Goal: Answer question/provide support: Share knowledge or assist other users

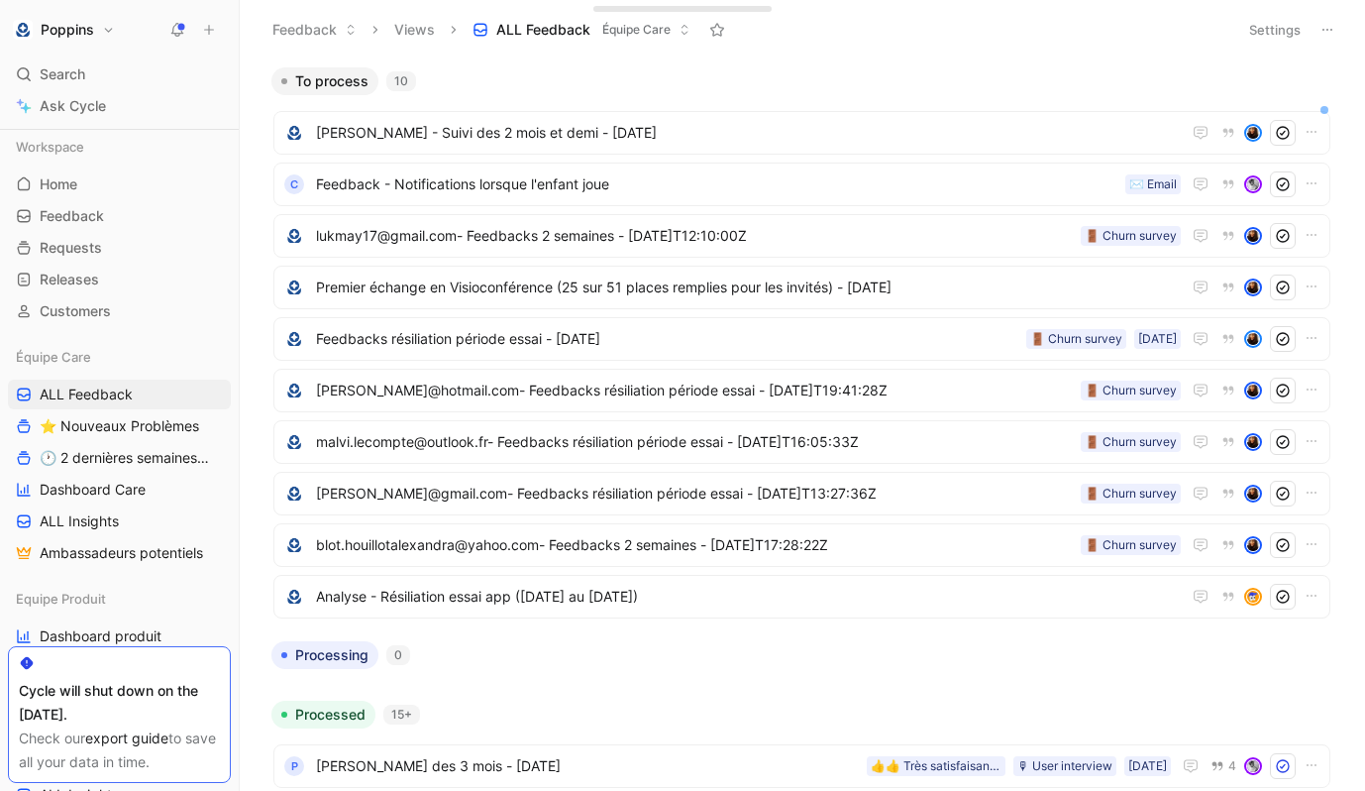
scroll to position [48, 0]
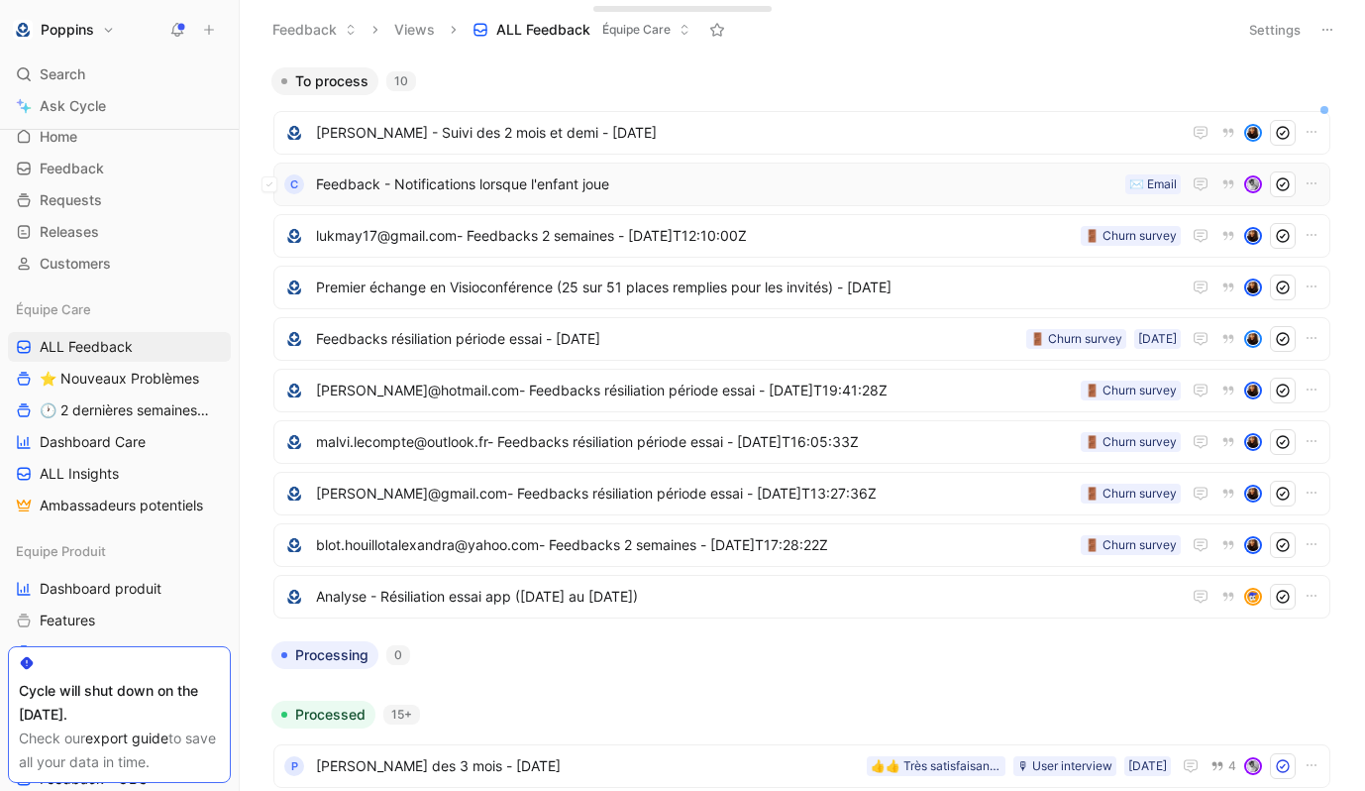
click at [572, 192] on span "Feedback - Notifications lorsque l'enfant joue" at bounding box center [716, 184] width 801 height 24
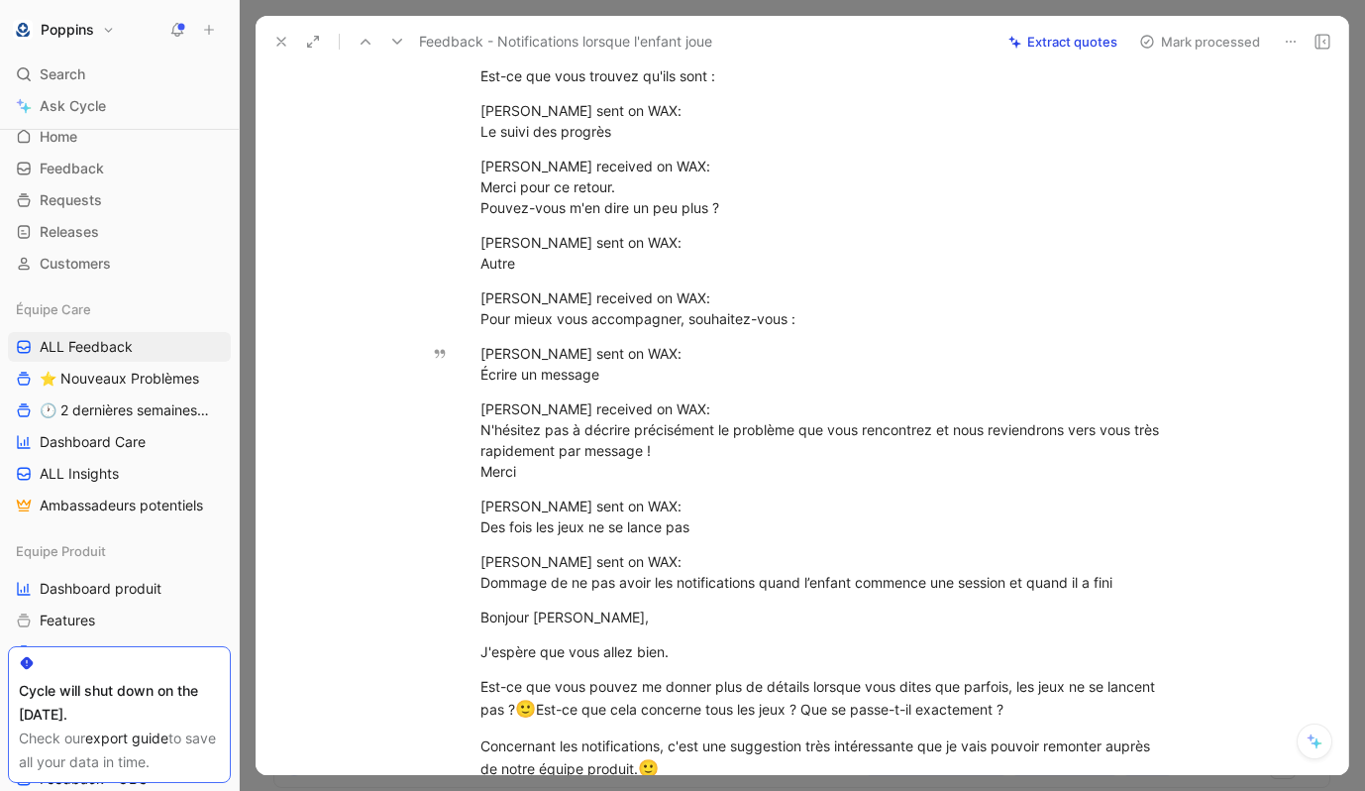
scroll to position [709, 0]
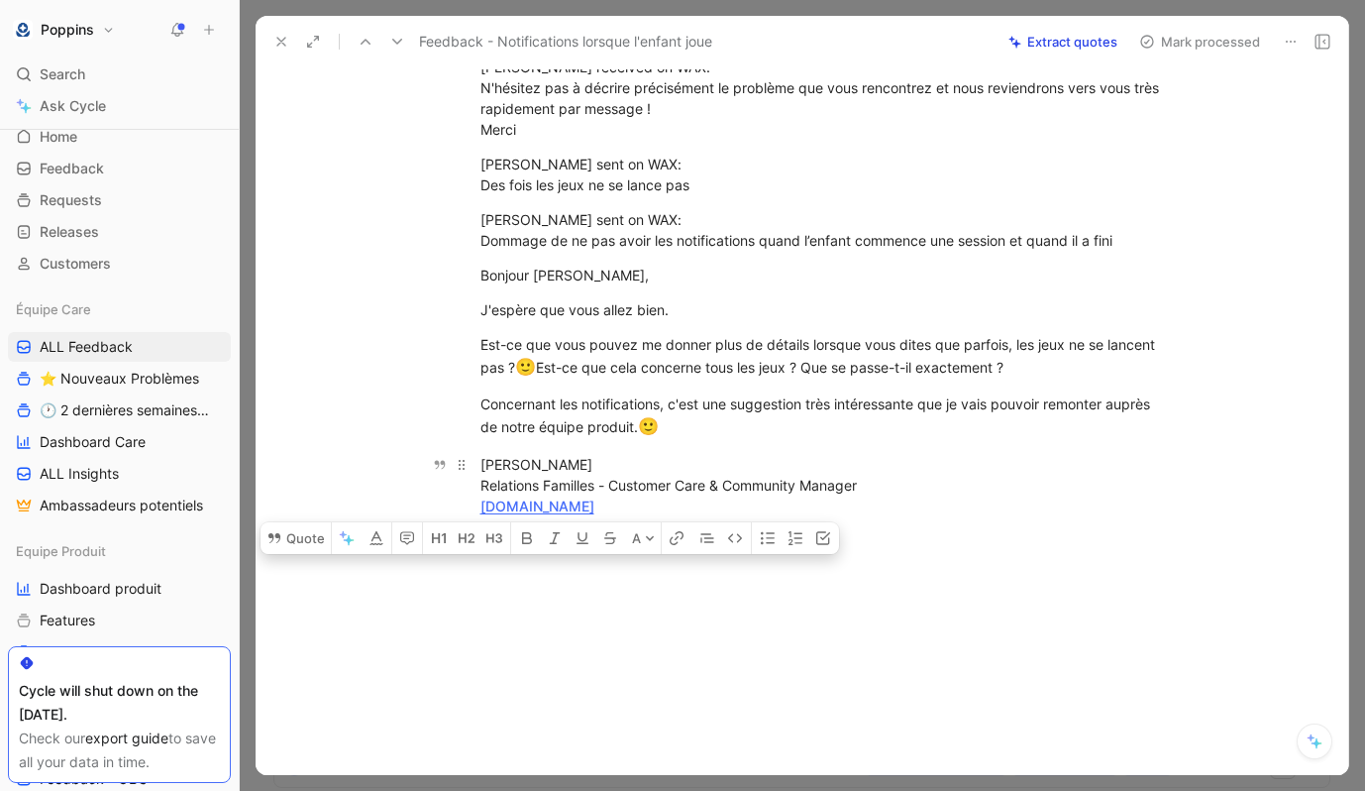
drag, startPoint x: 483, startPoint y: 272, endPoint x: 659, endPoint y: 507, distance: 293.0
click at [659, 507] on div "Dommage de ne pas avoir les notifications quand l’enfant commence une session e…" at bounding box center [822, 5] width 1051 height 1065
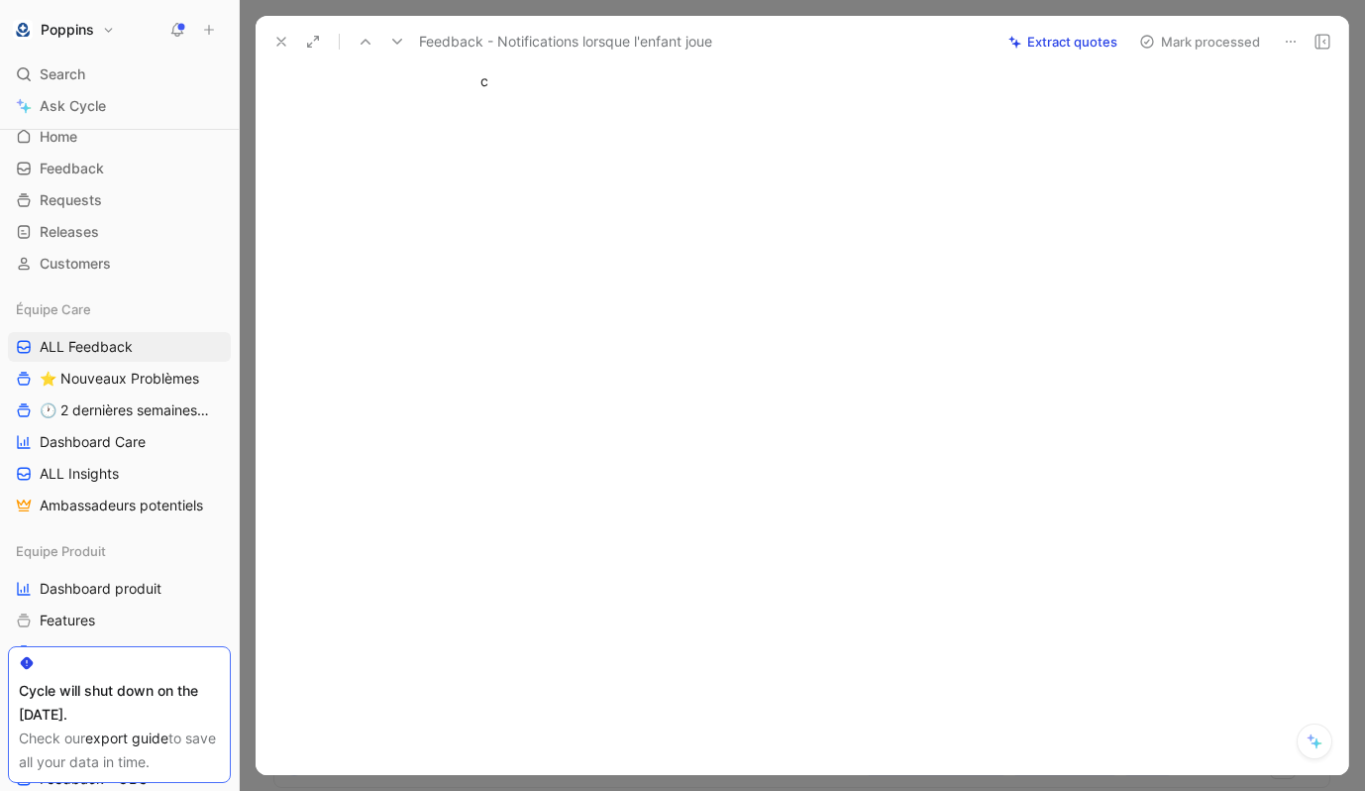
scroll to position [0, 0]
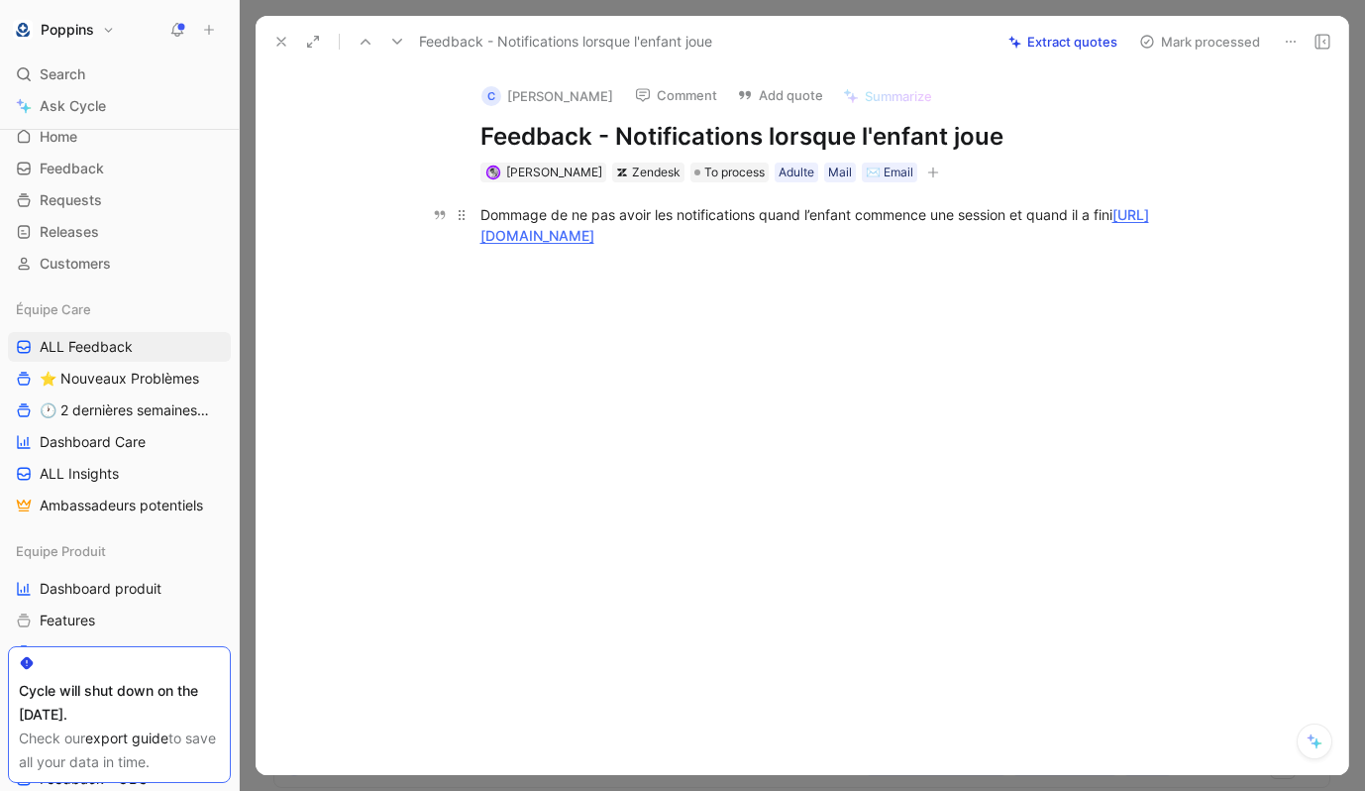
click at [1149, 207] on div "Dommage de ne pas avoir les notifications quand l’enfant commence une session e…" at bounding box center [823, 225] width 686 height 42
click at [927, 172] on icon "button" at bounding box center [932, 171] width 11 height 1
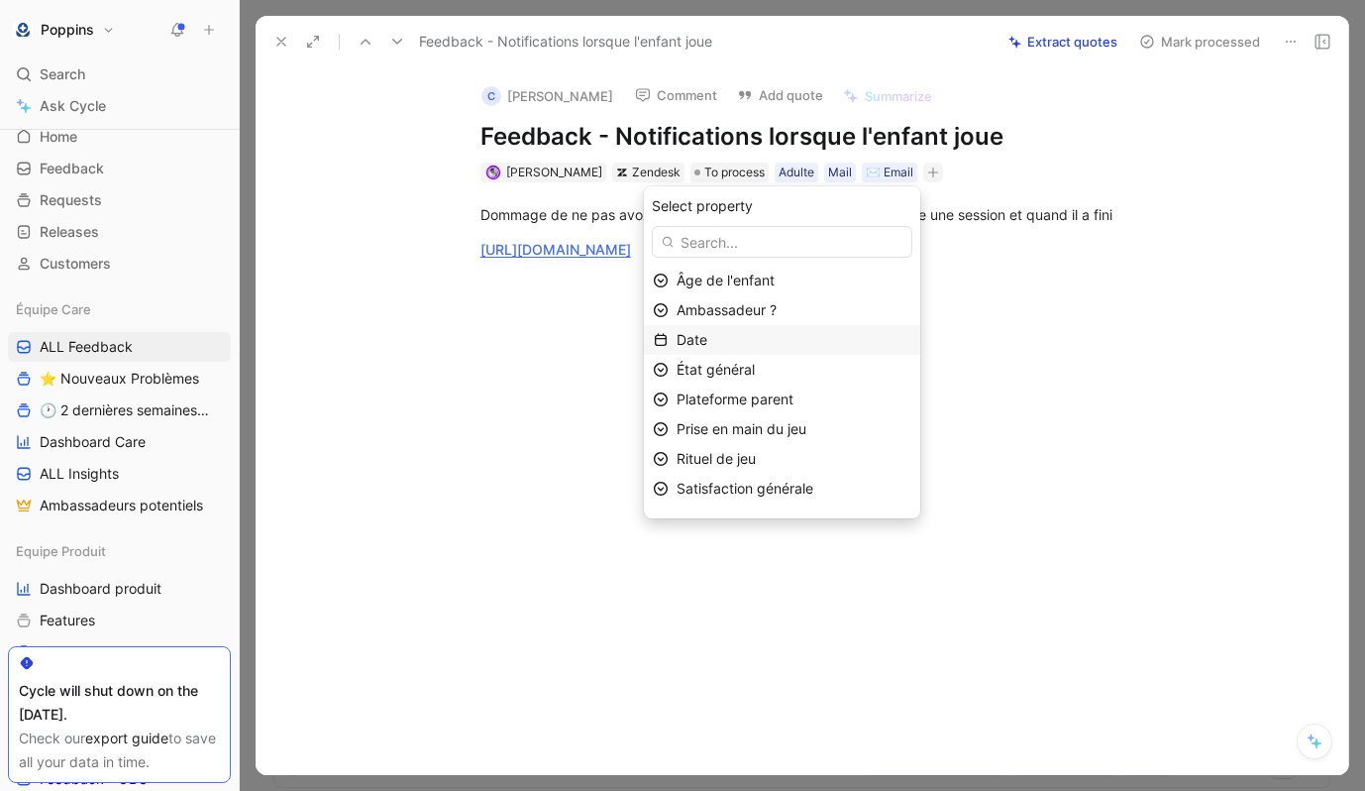
click at [790, 337] on div "Date" at bounding box center [794, 340] width 235 height 24
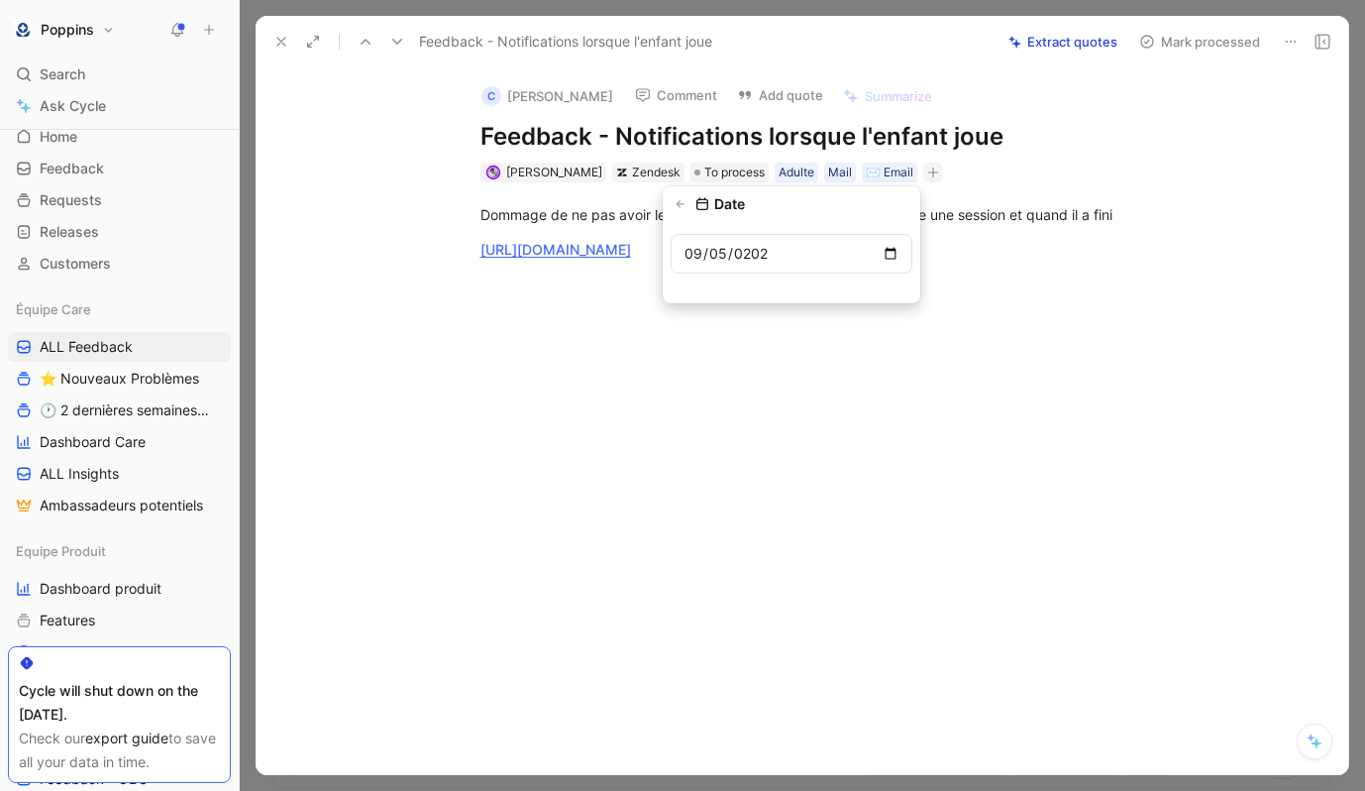
type input "[DATE]"
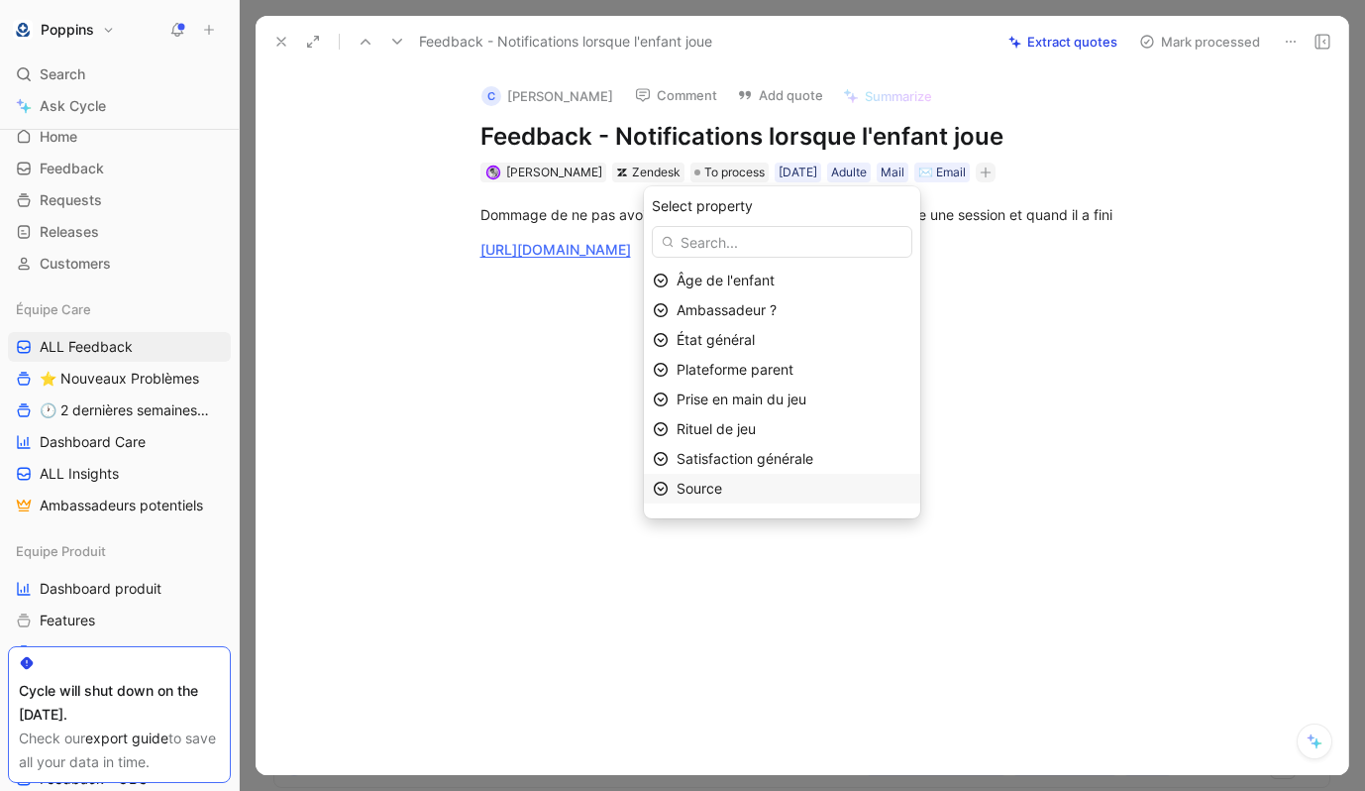
scroll to position [23, 0]
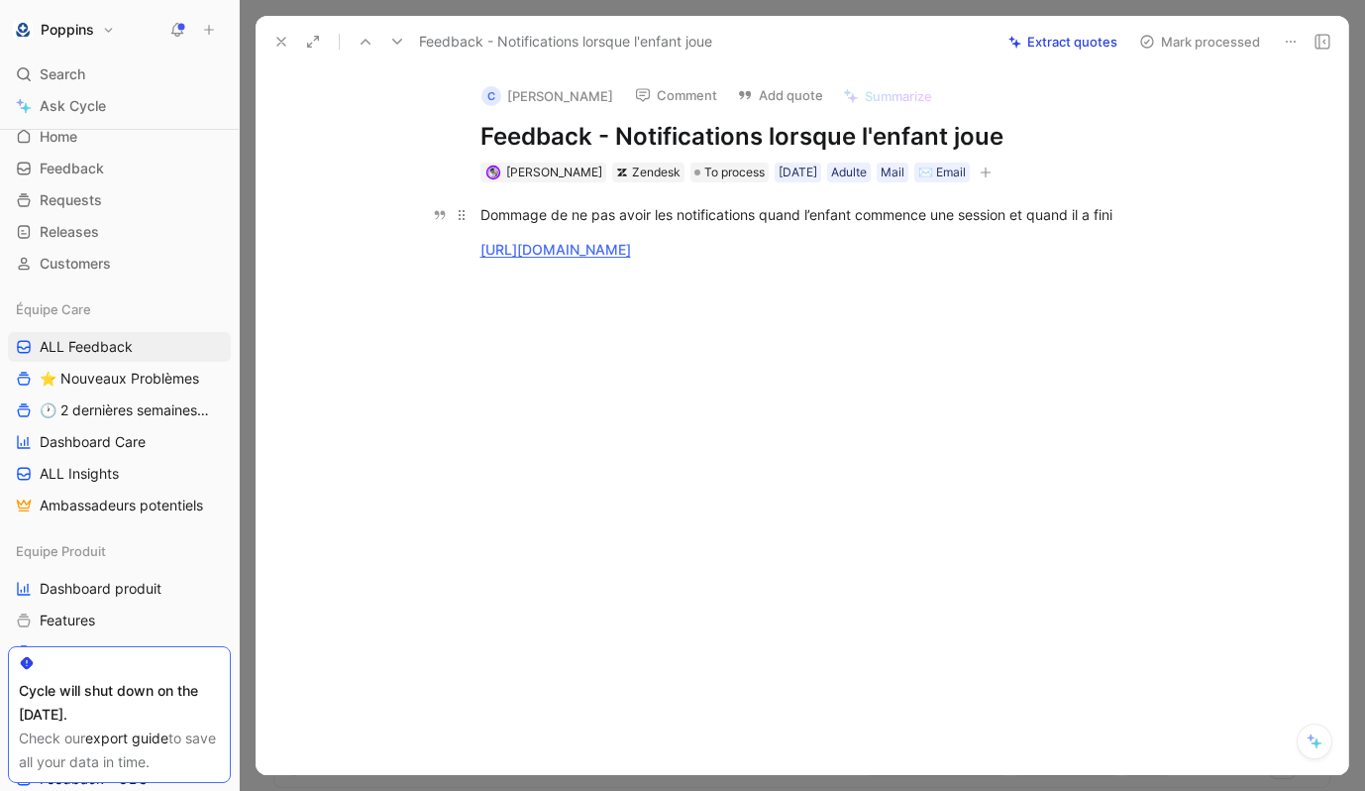
click at [588, 221] on div "Dommage de ne pas avoir les notifications quand l’enfant commence une session e…" at bounding box center [823, 214] width 686 height 21
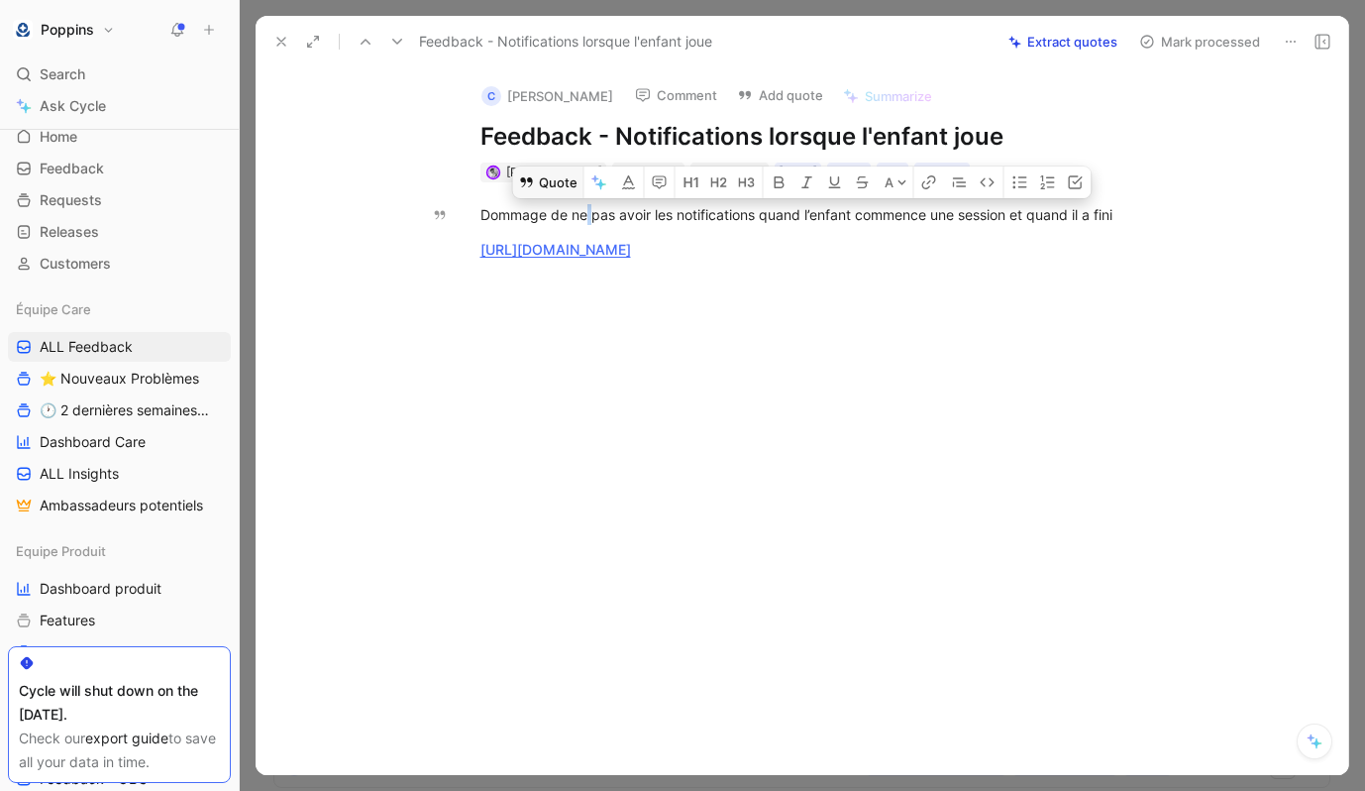
click at [563, 187] on button "Quote" at bounding box center [548, 182] width 70 height 32
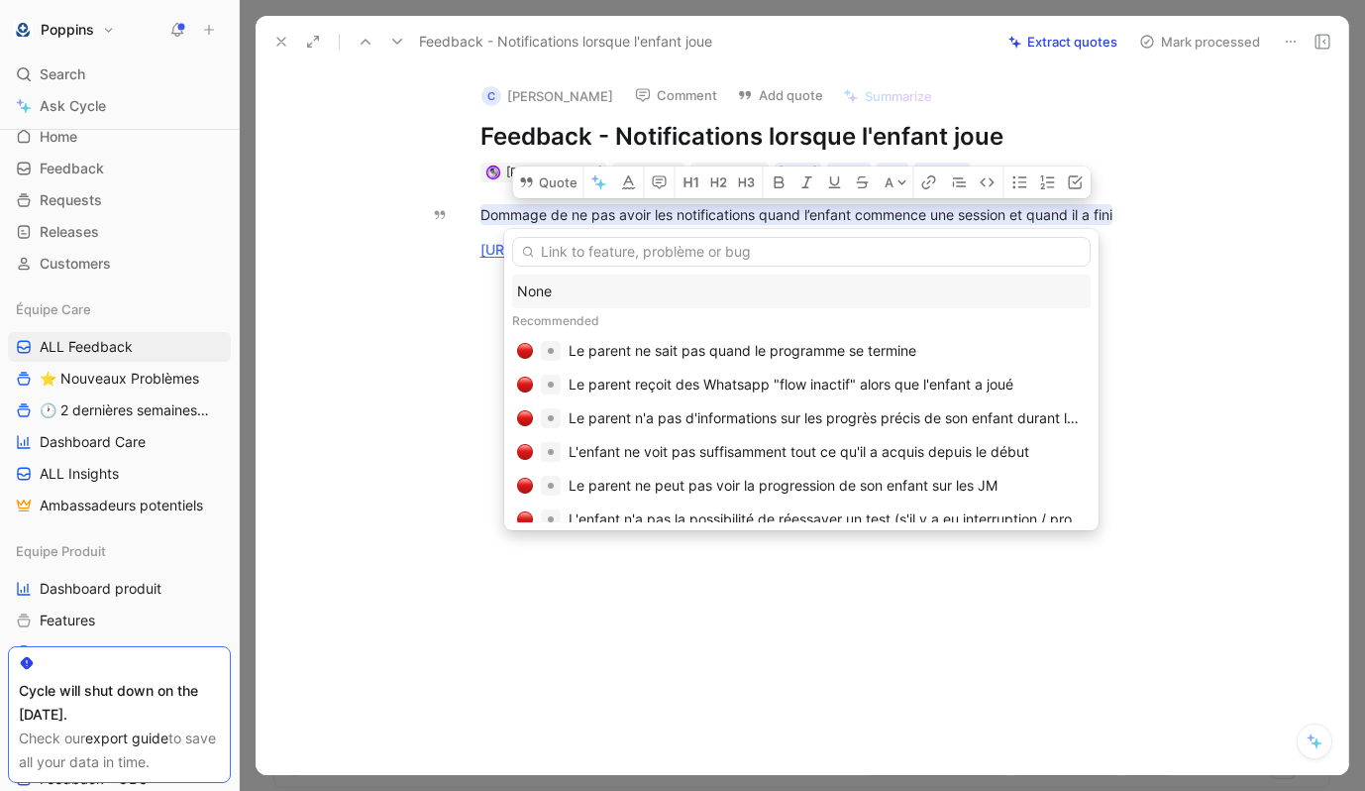
click at [655, 249] on input "text" at bounding box center [801, 252] width 579 height 30
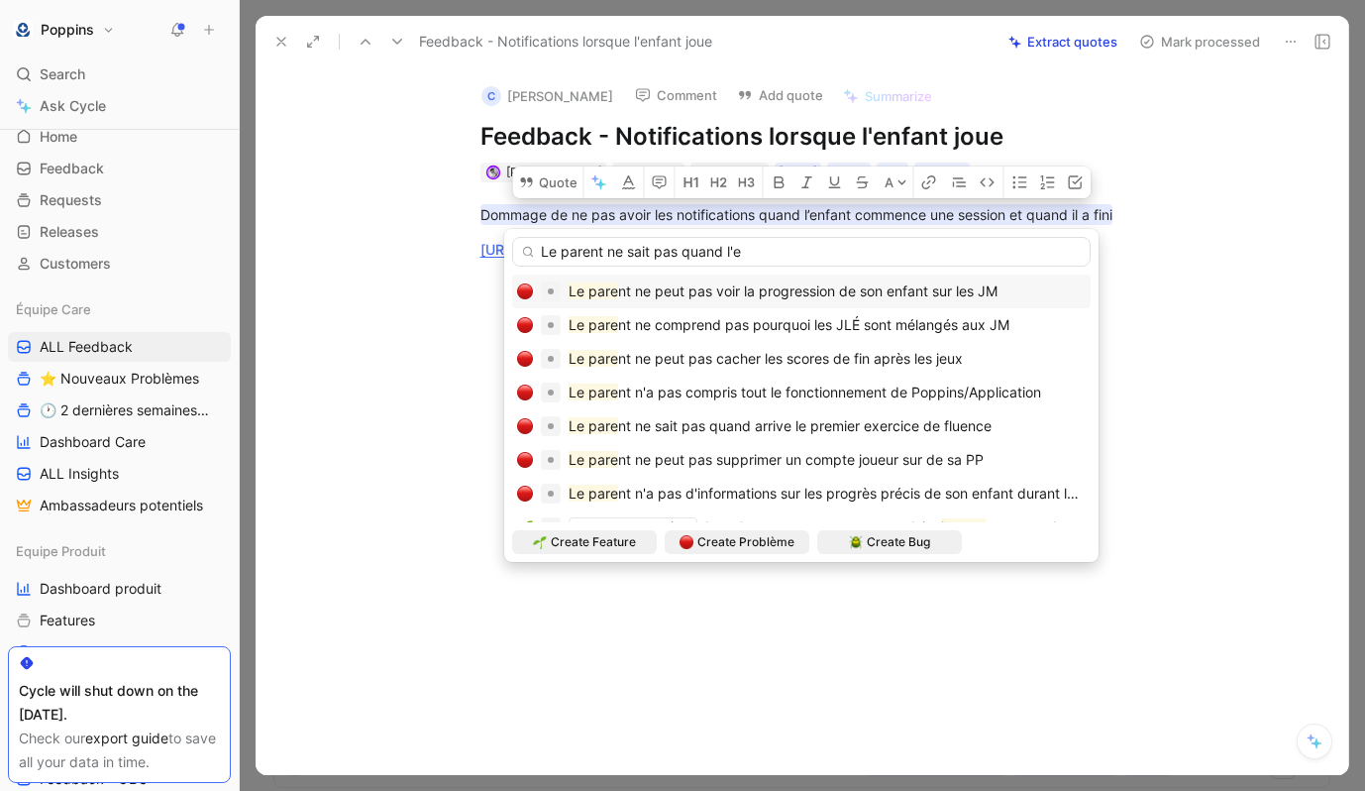
type input "Le parent ne sait pas quand l'en"
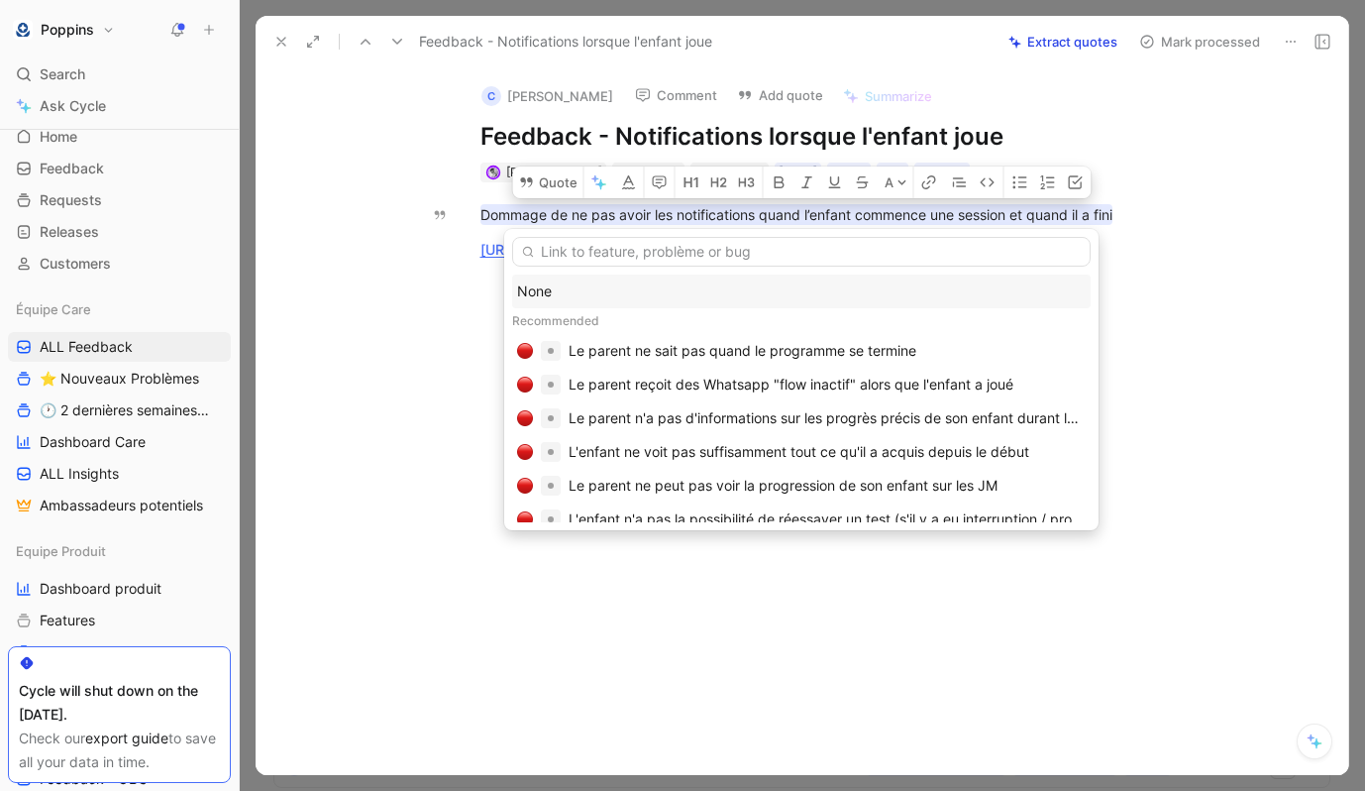
click at [533, 300] on div "None" at bounding box center [801, 291] width 569 height 24
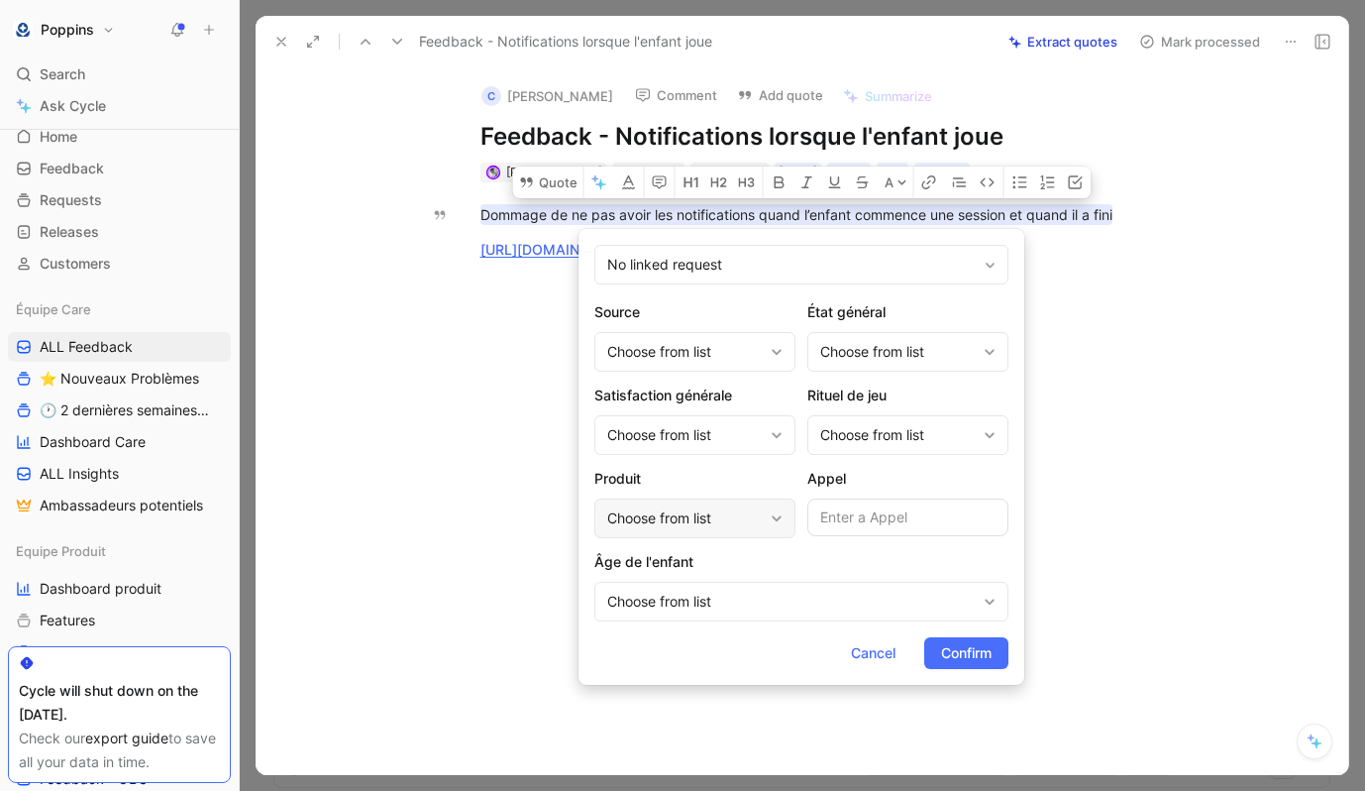
click at [701, 515] on div "Choose from list" at bounding box center [685, 518] width 156 height 24
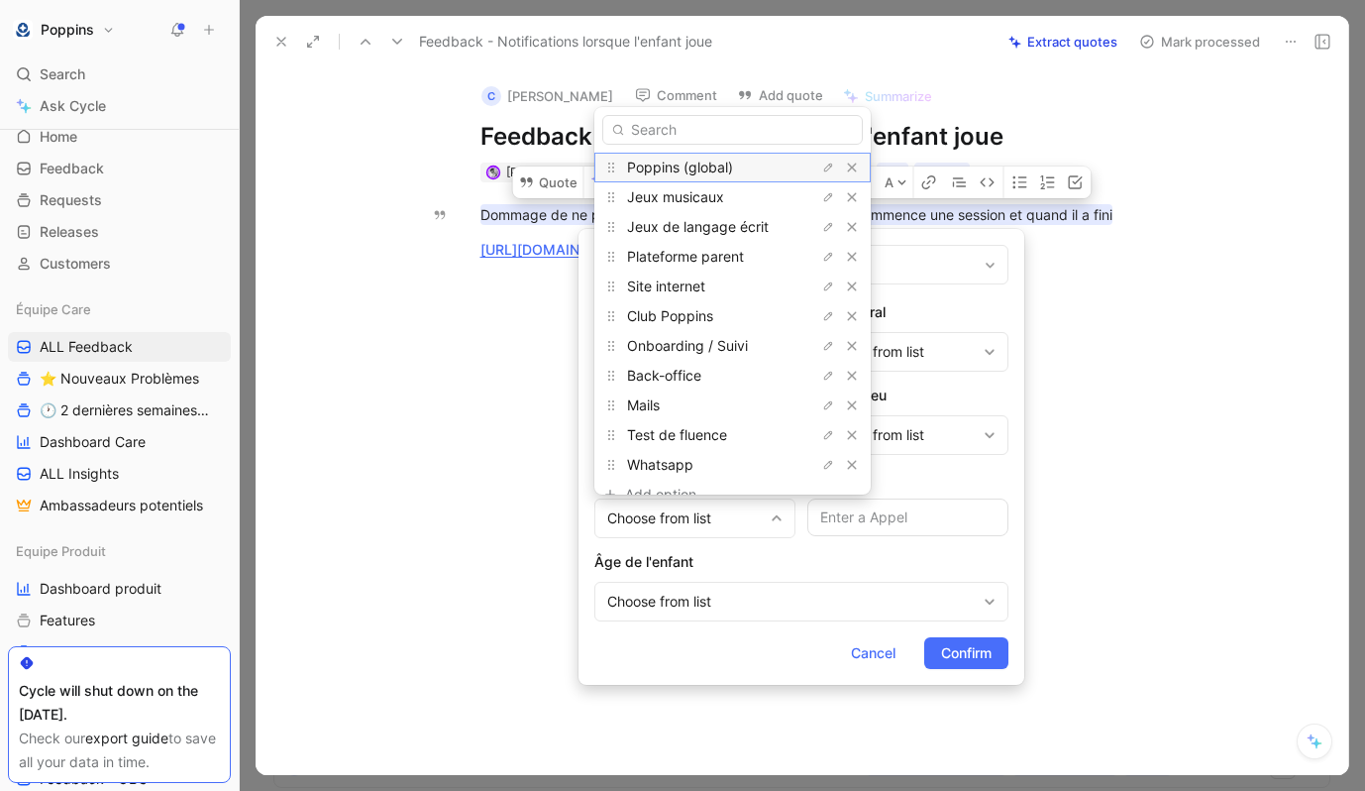
click at [697, 167] on span "Poppins (global)" at bounding box center [680, 167] width 106 height 17
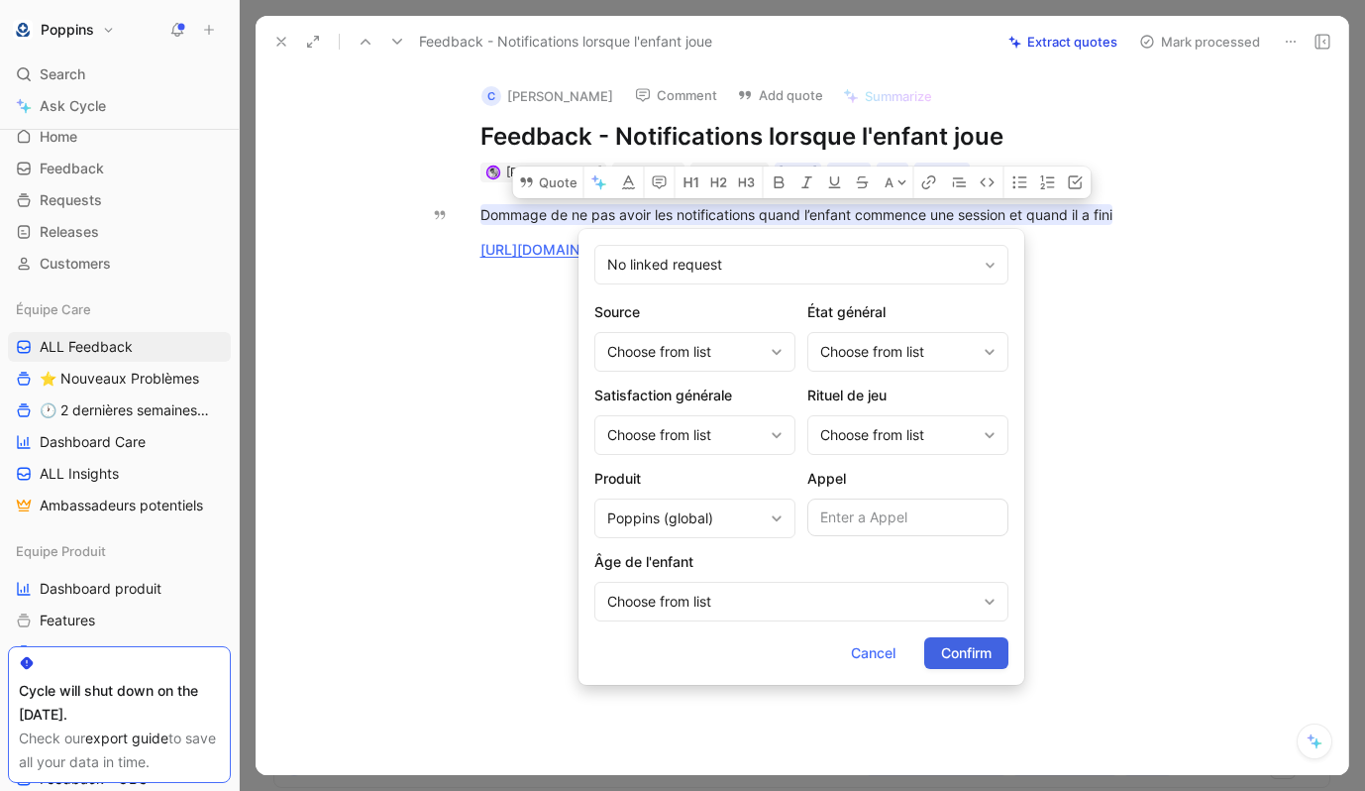
click at [981, 659] on span "Confirm" at bounding box center [966, 653] width 51 height 24
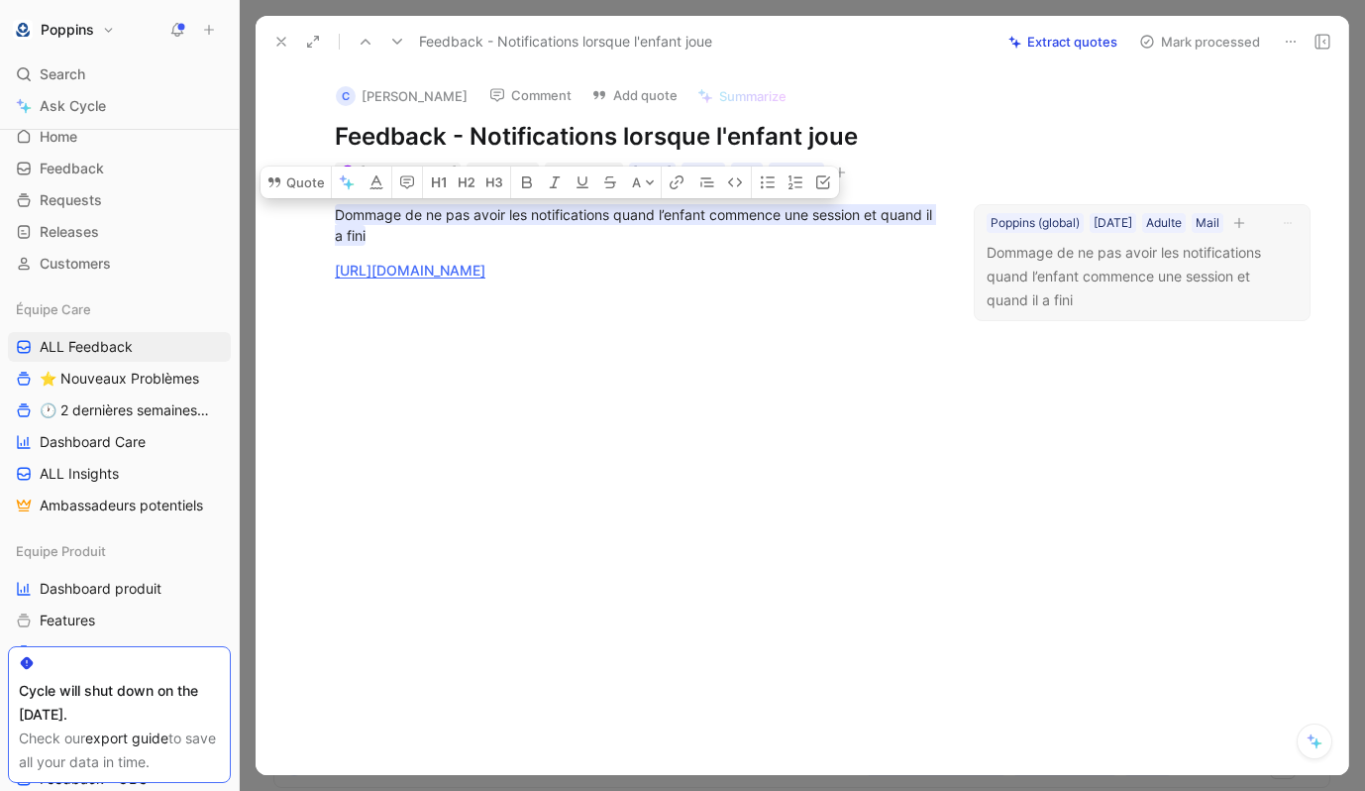
click at [1229, 233] on button "button" at bounding box center [1239, 223] width 20 height 20
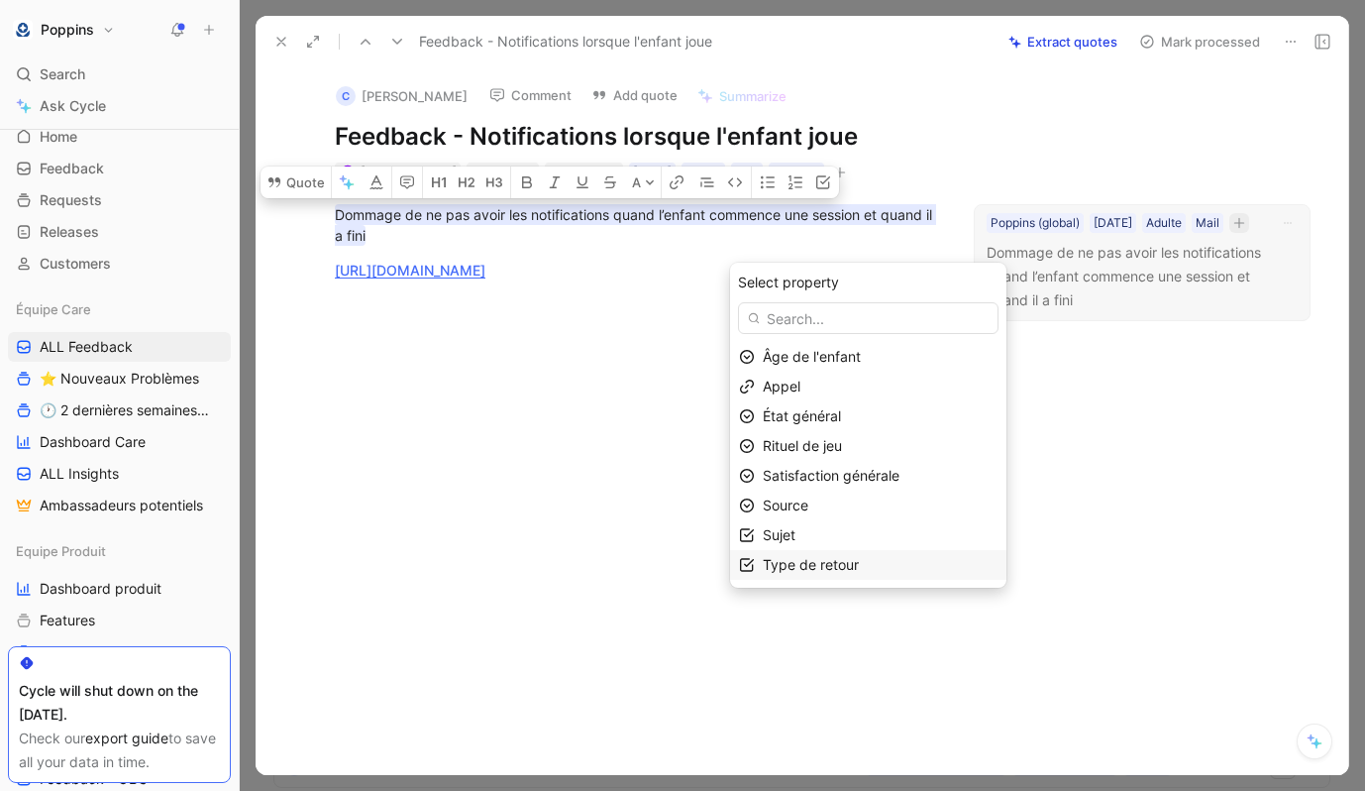
click at [840, 559] on span "Type de retour" at bounding box center [811, 564] width 96 height 17
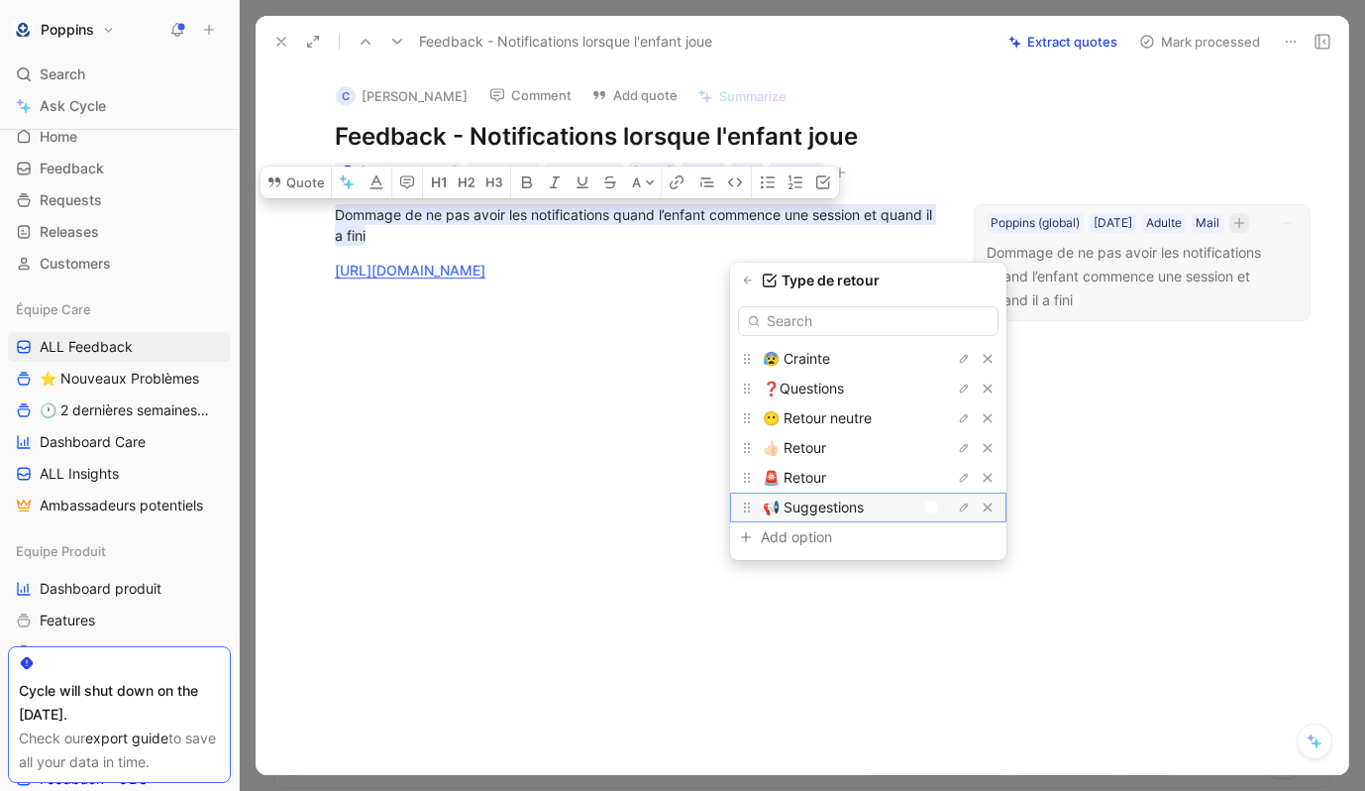
click at [944, 500] on div at bounding box center [936, 507] width 28 height 18
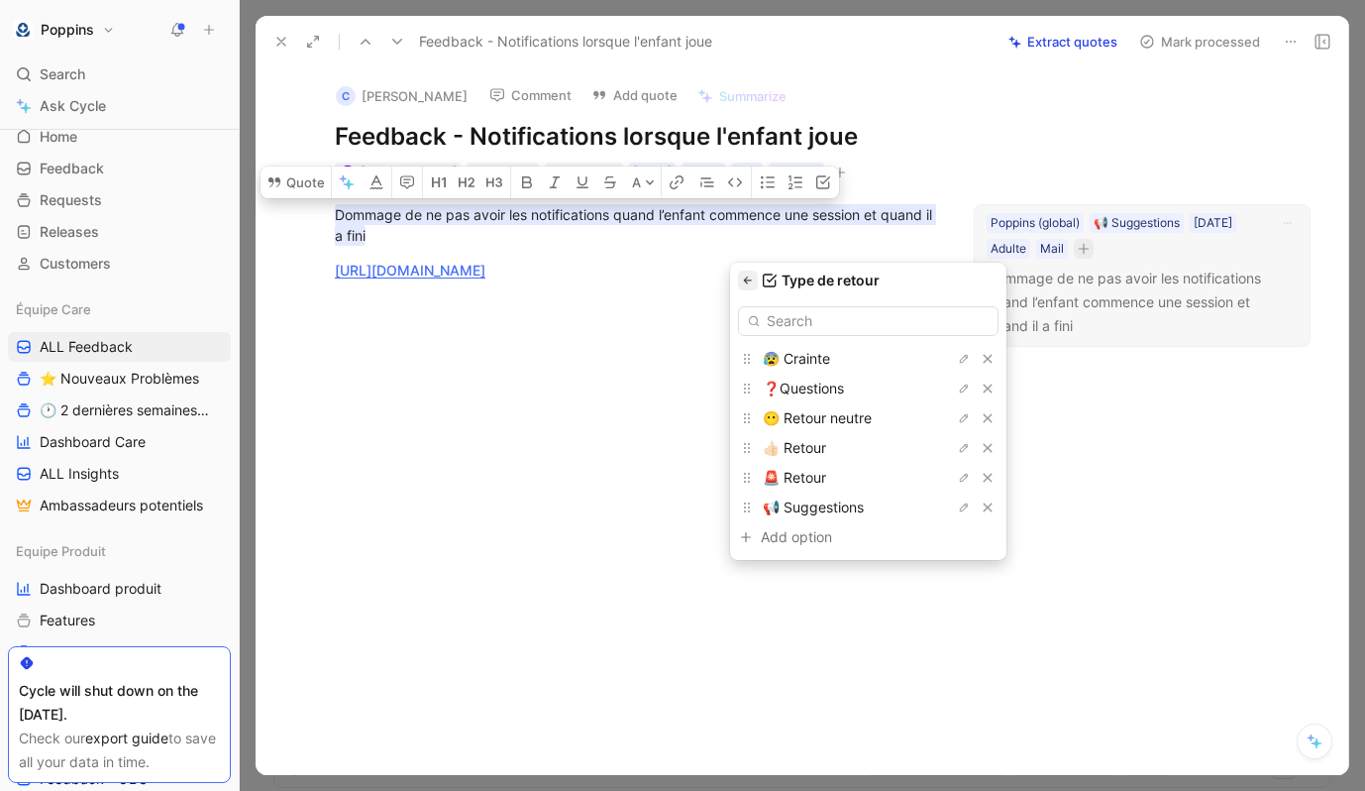
click at [752, 283] on icon "button" at bounding box center [748, 280] width 12 height 12
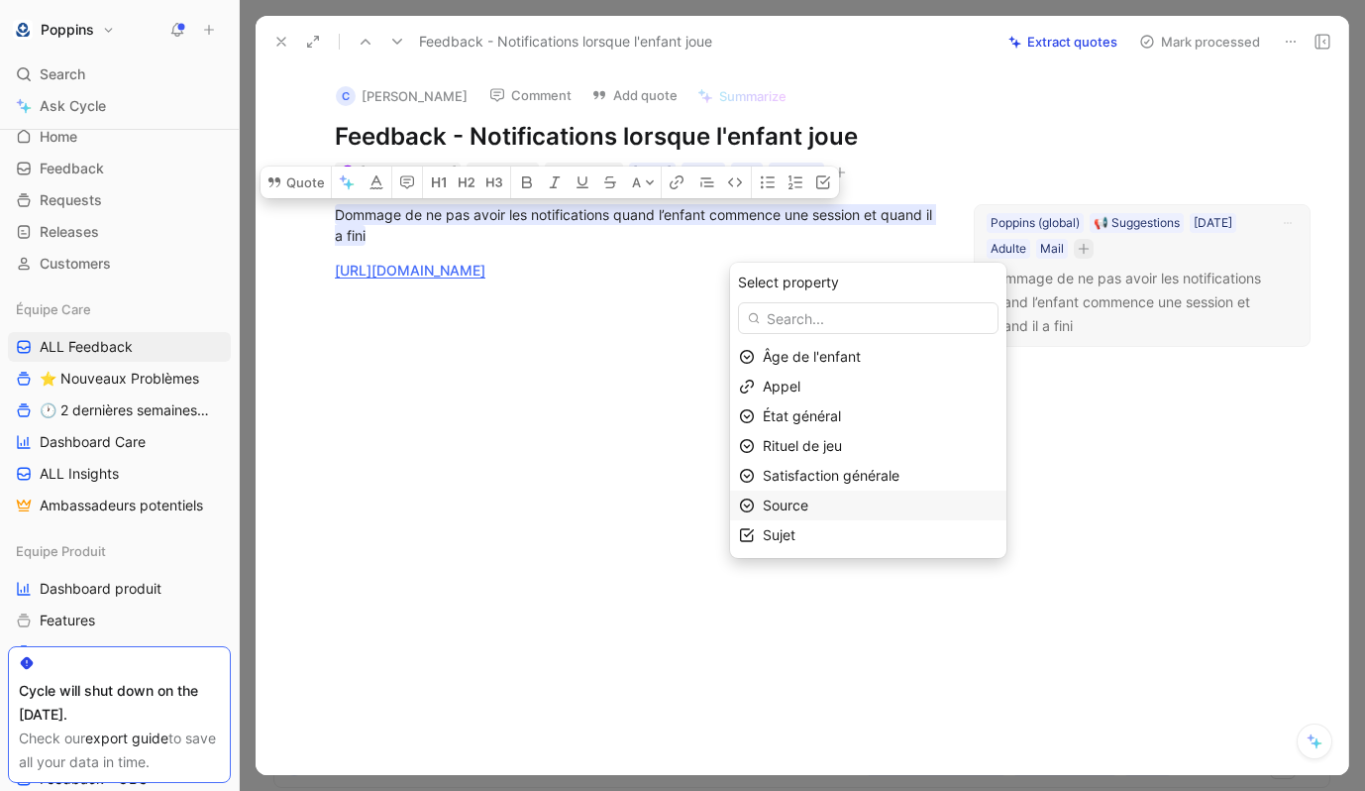
click at [808, 502] on span "Source" at bounding box center [786, 504] width 46 height 17
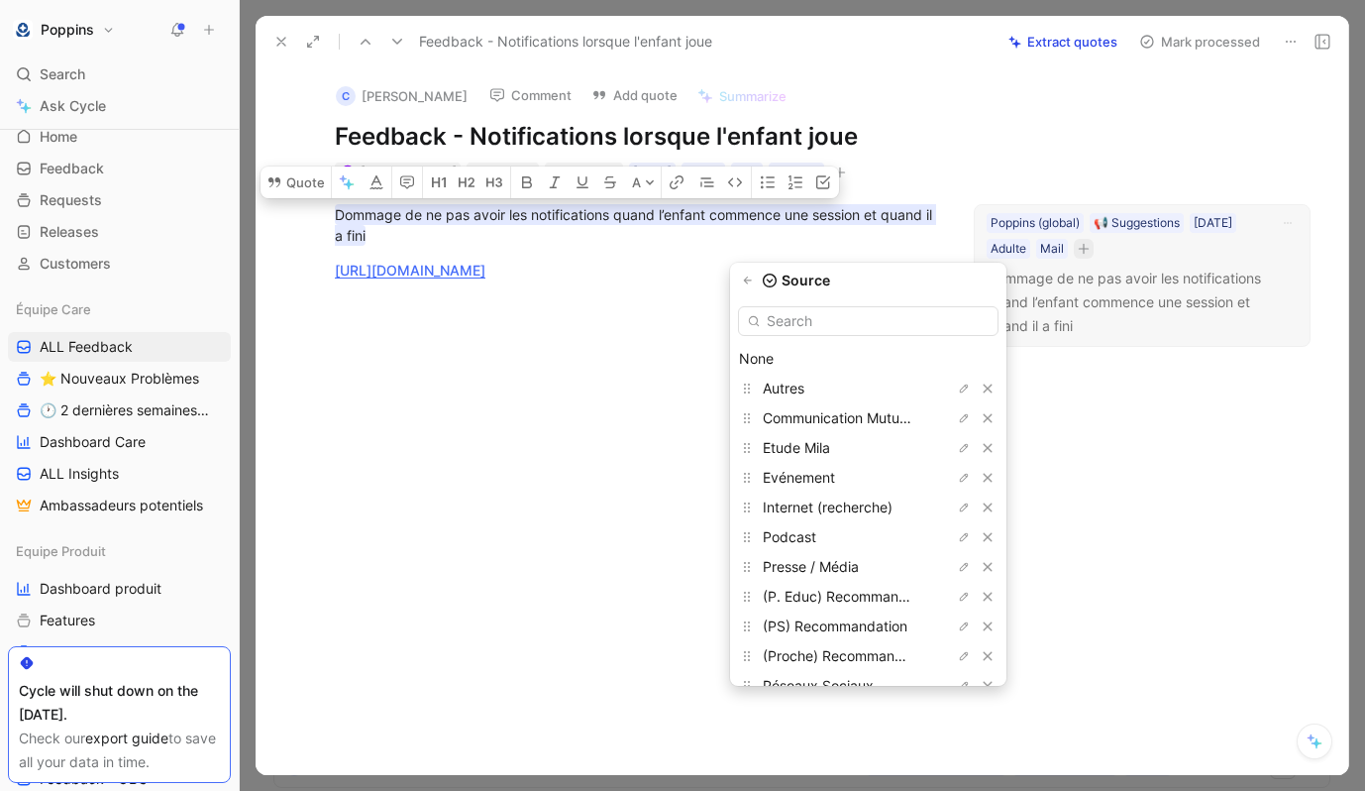
click at [855, 317] on input "text" at bounding box center [868, 321] width 261 height 30
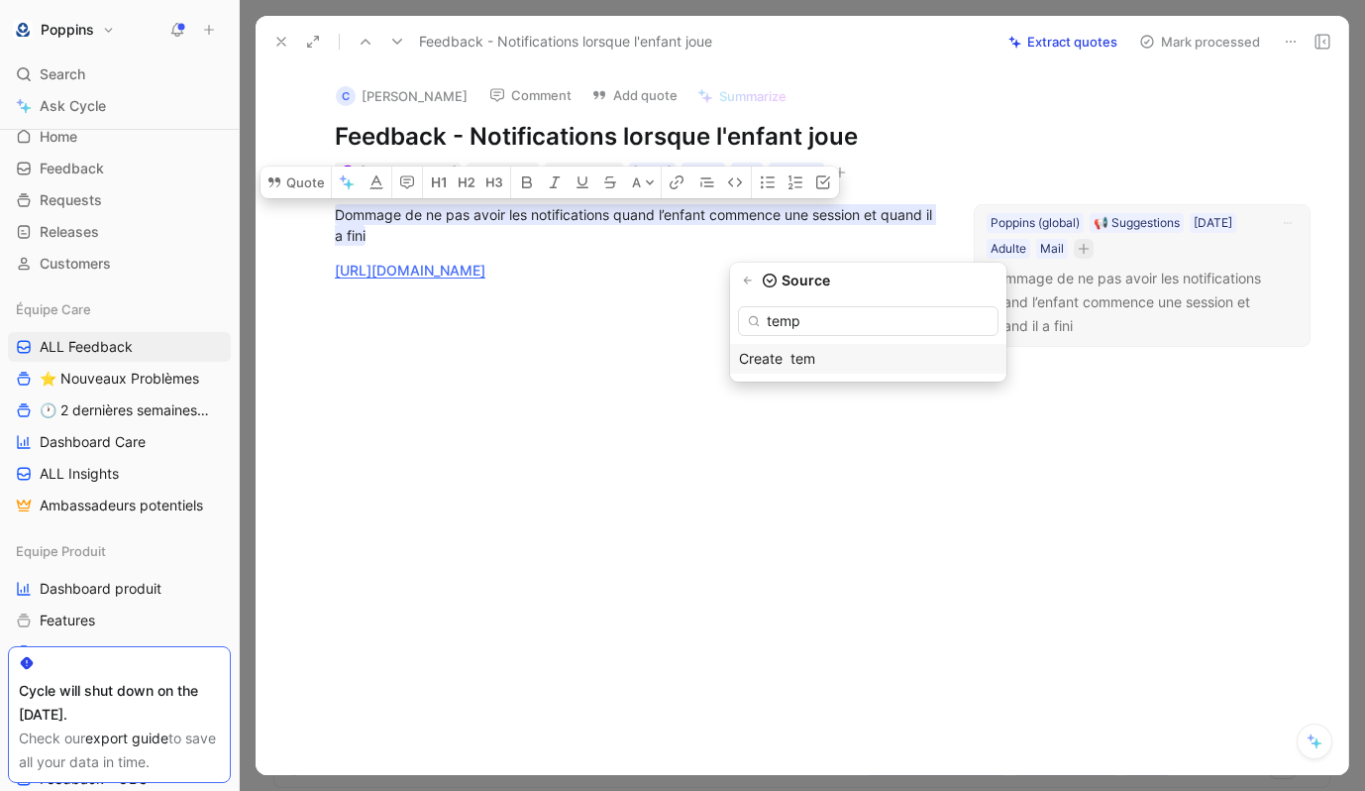
type input "temps"
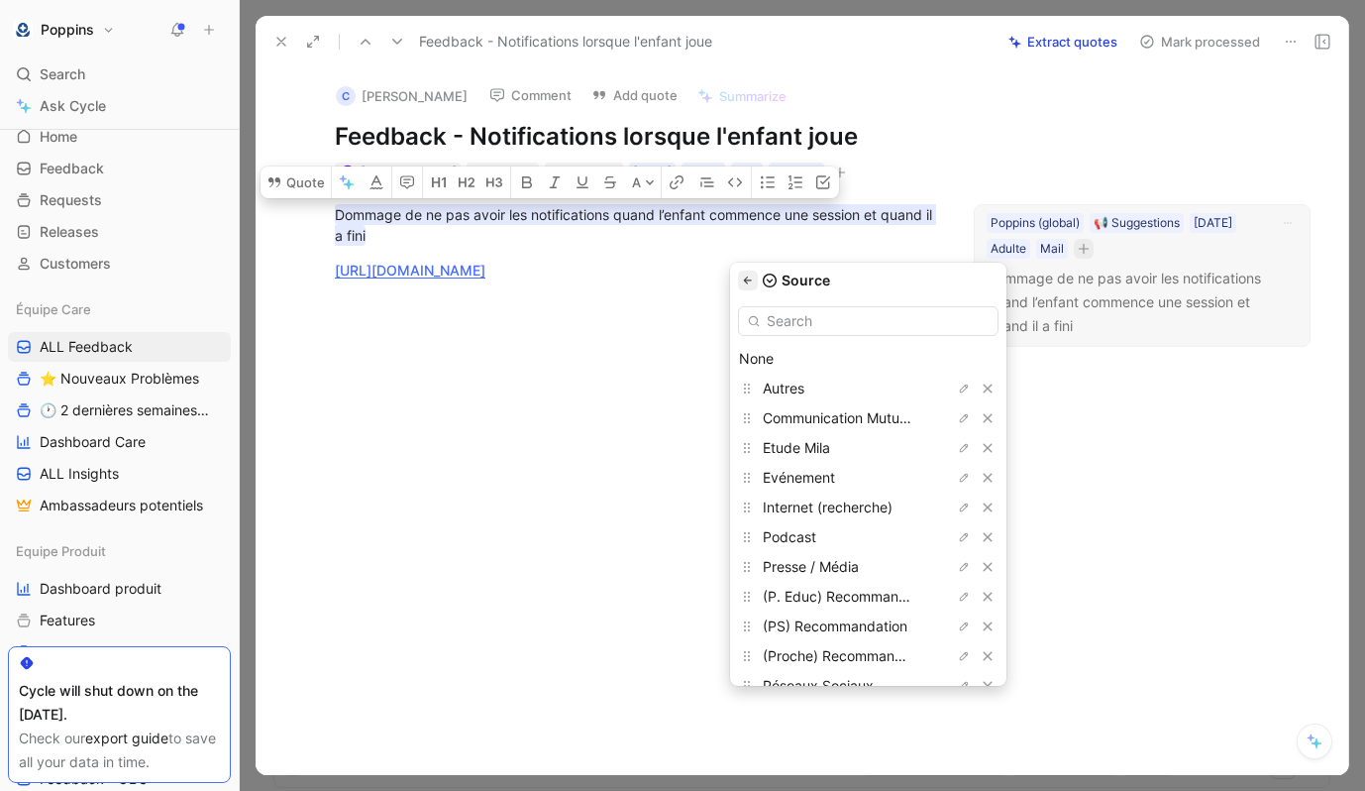
click at [758, 286] on button "button" at bounding box center [748, 280] width 20 height 20
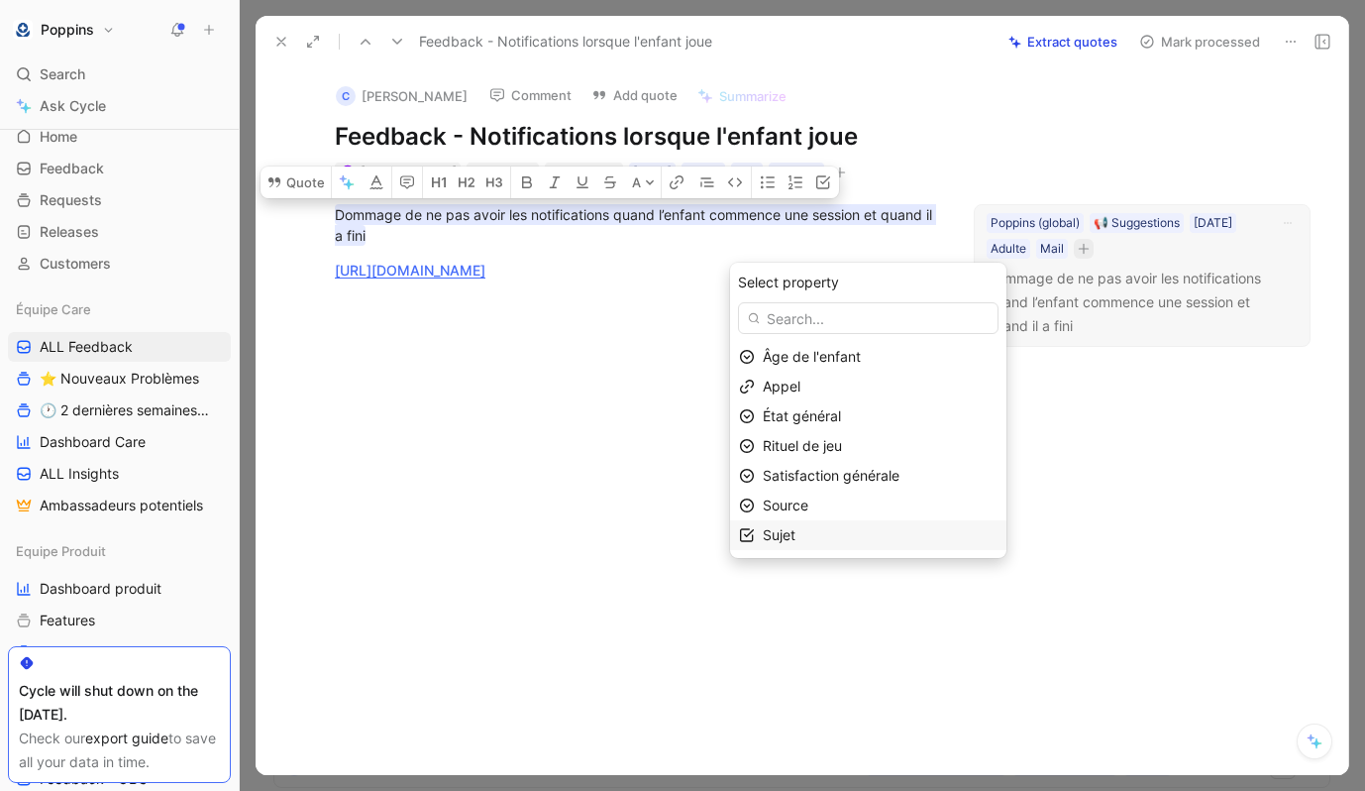
click at [819, 528] on div "Sujet" at bounding box center [880, 535] width 235 height 24
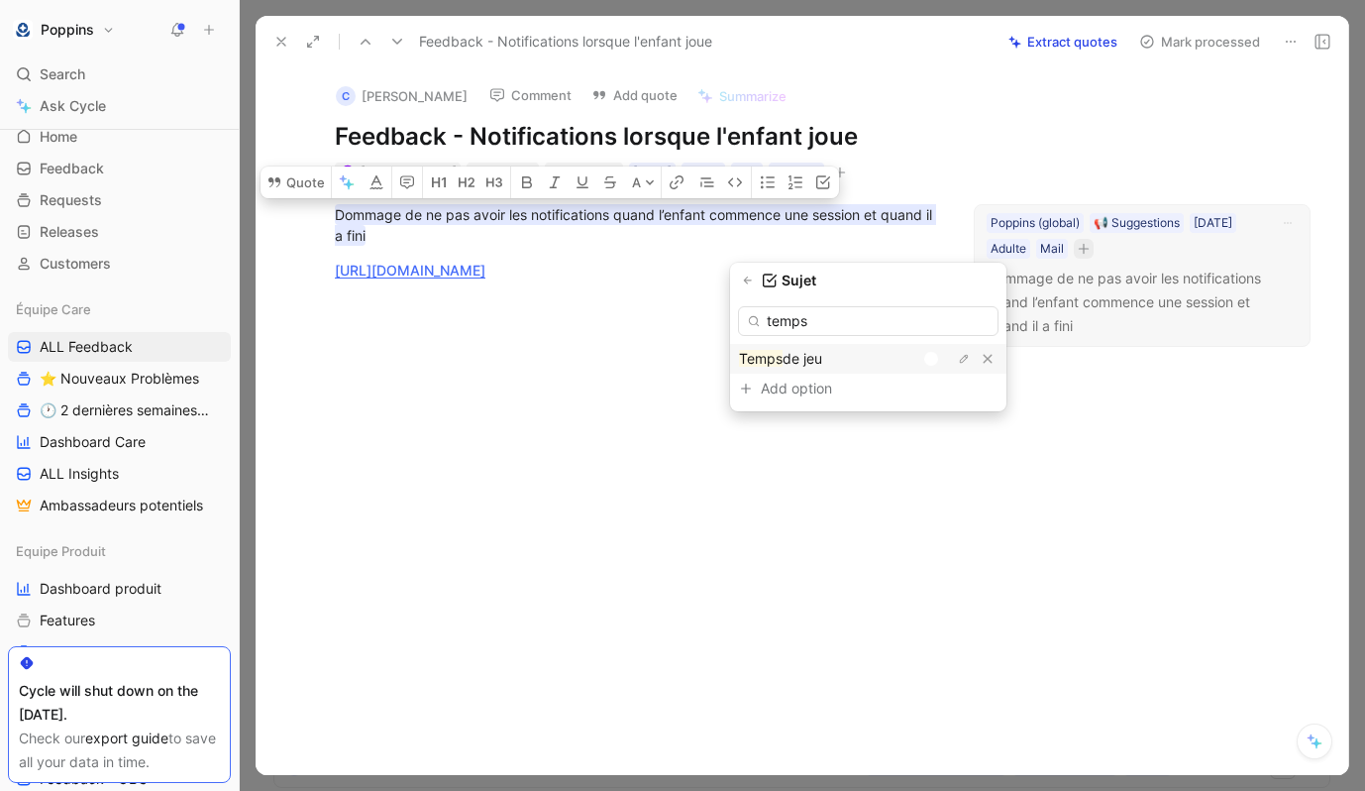
type input "temps"
click at [930, 356] on div at bounding box center [931, 359] width 14 height 14
click at [752, 279] on icon "button" at bounding box center [748, 279] width 8 height 7
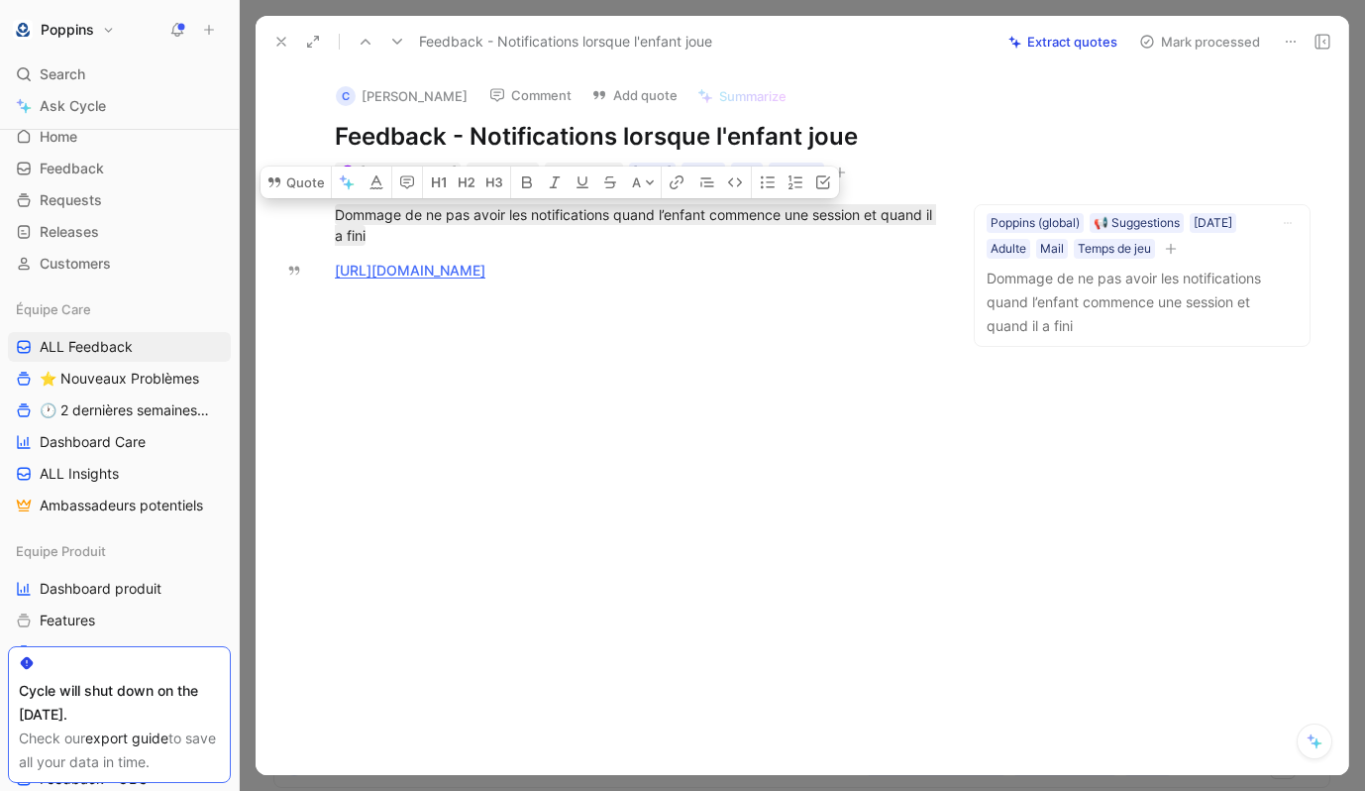
click at [806, 78] on div "C [PERSON_NAME] Comment Add quote Summarize" at bounding box center [631, 90] width 609 height 42
click at [730, 343] on div at bounding box center [635, 420] width 677 height 237
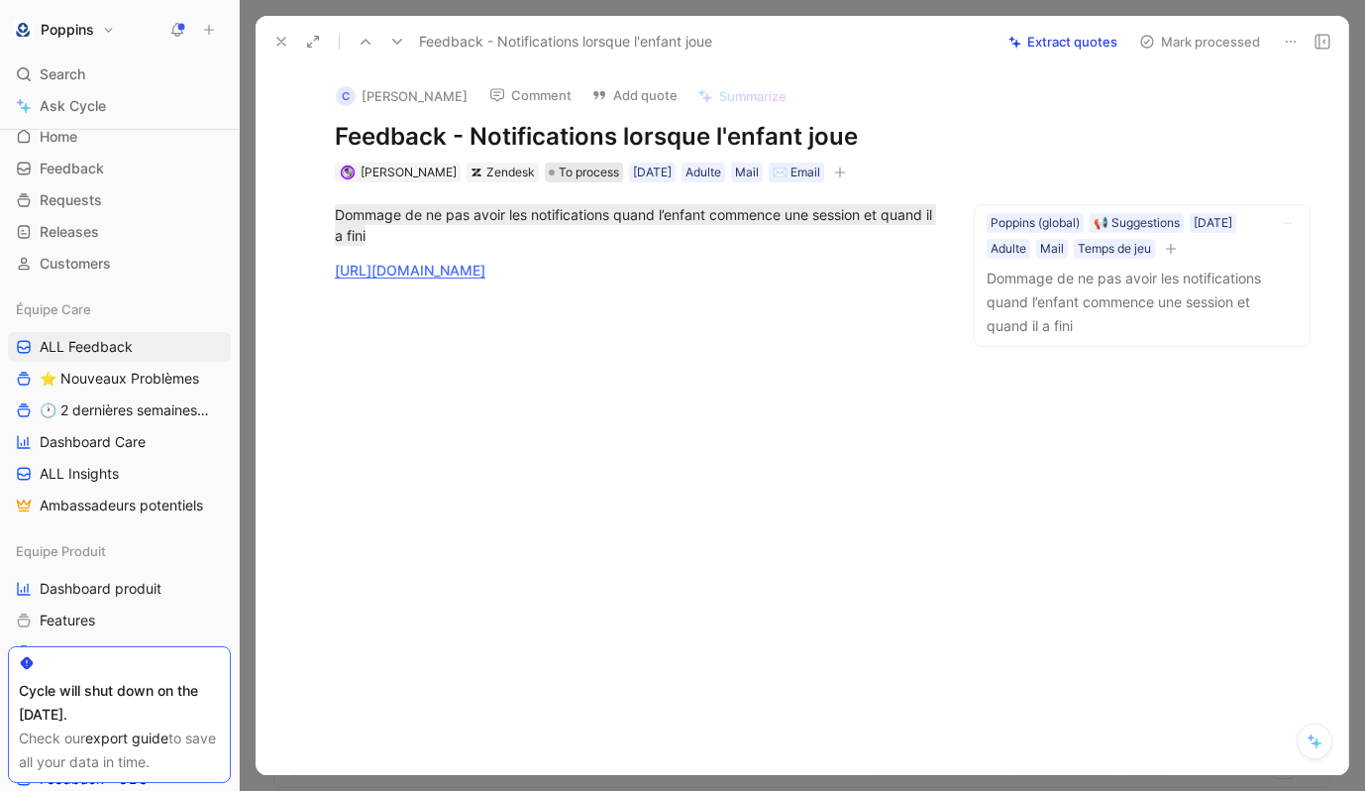
click at [570, 168] on span "To process" at bounding box center [589, 172] width 60 height 20
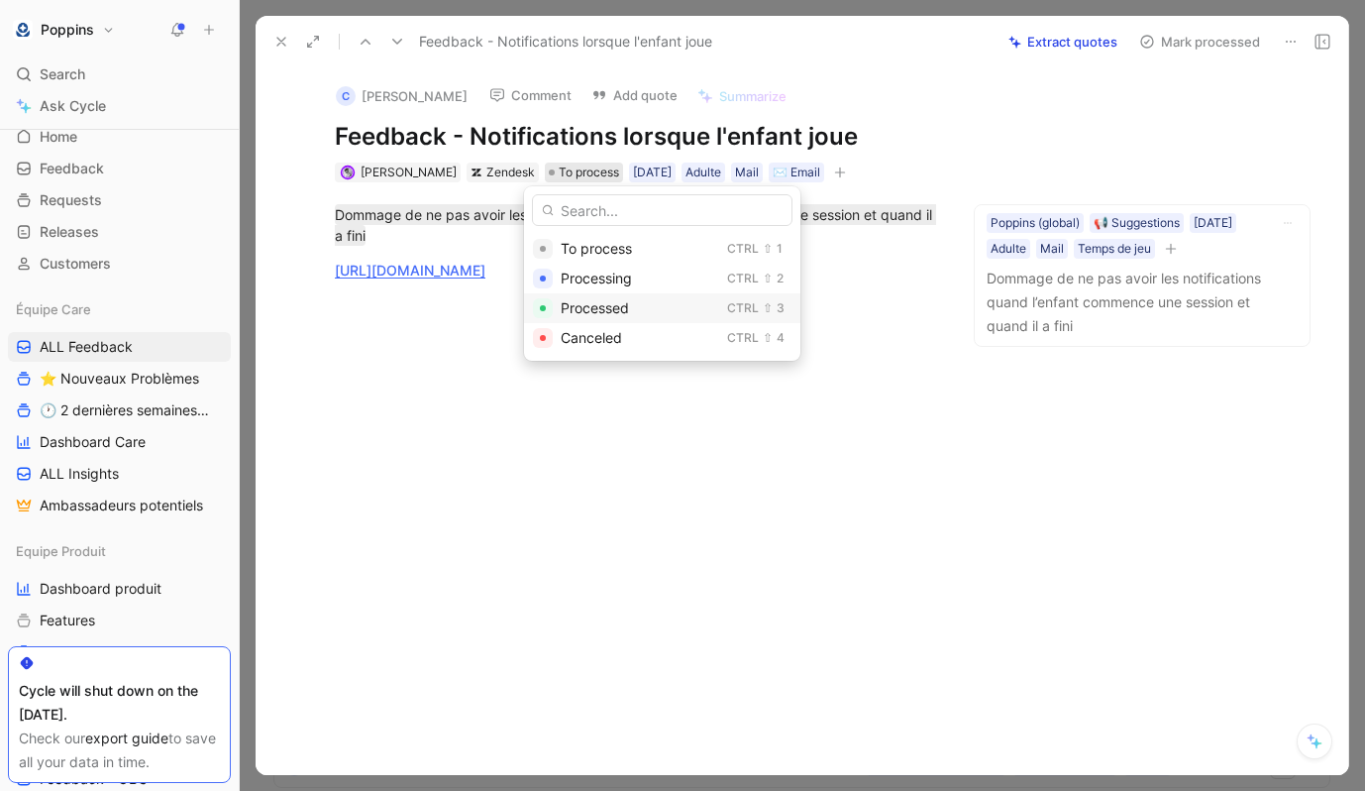
click at [603, 309] on span "Processed" at bounding box center [595, 307] width 68 height 17
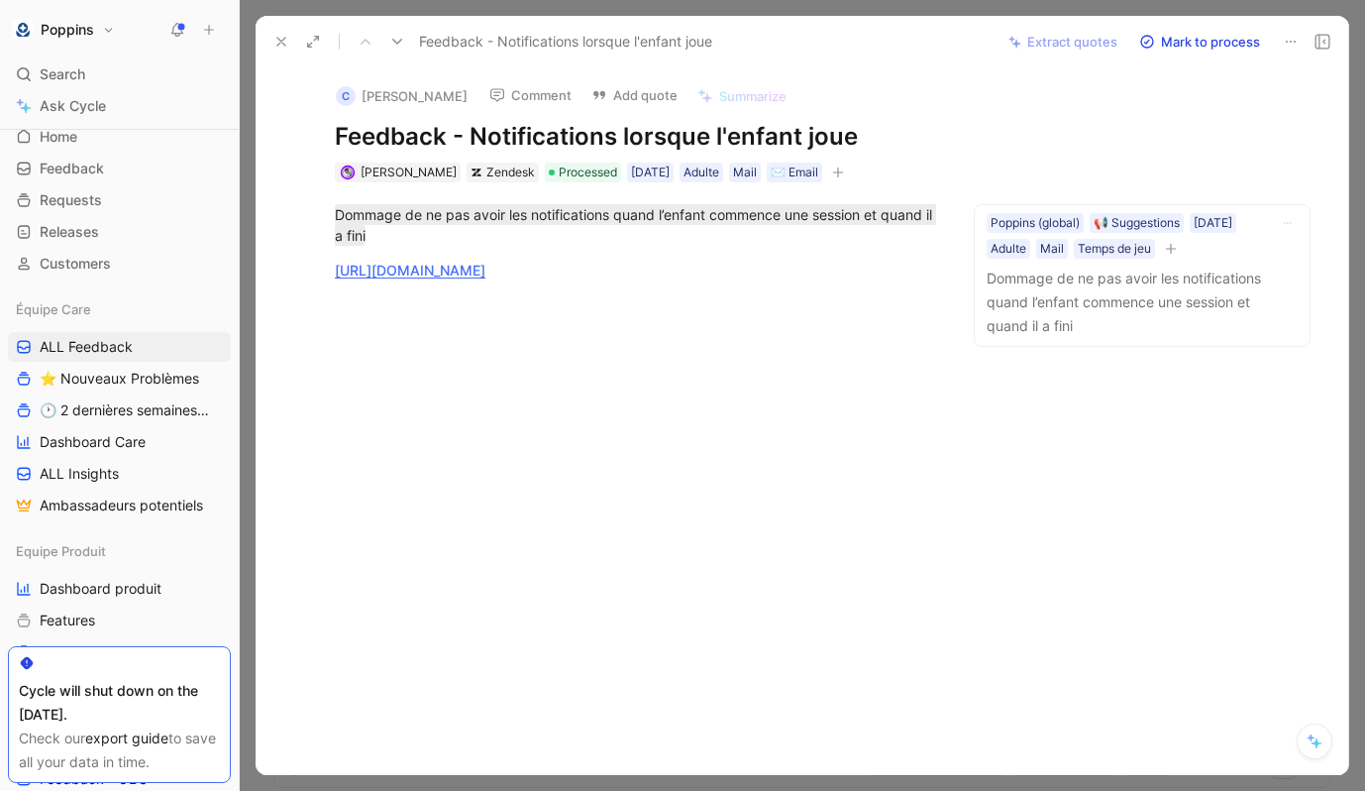
click at [283, 40] on use at bounding box center [281, 42] width 8 height 8
